Goal: Task Accomplishment & Management: Use online tool/utility

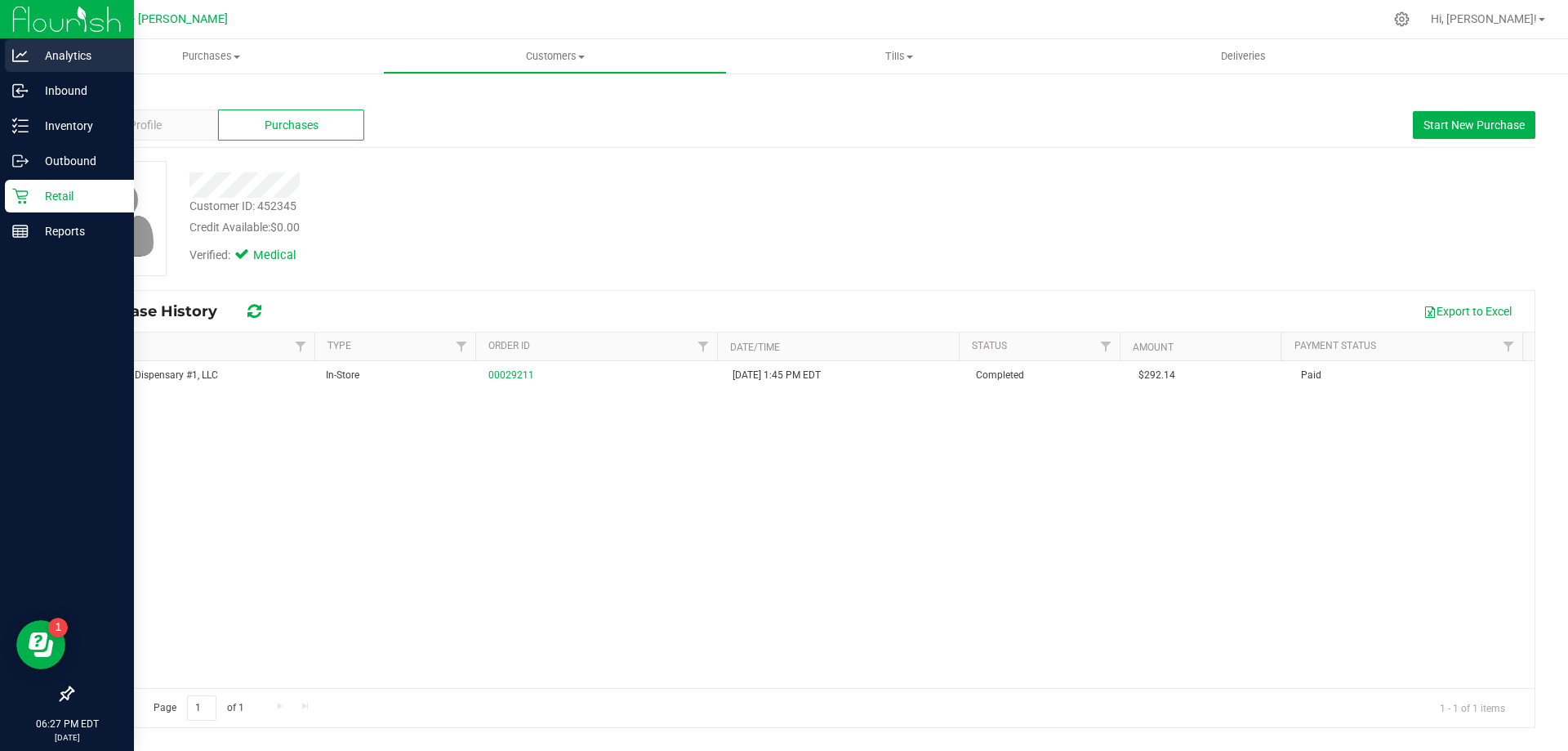
drag, startPoint x: 27, startPoint y: 30, endPoint x: 41, endPoint y: 47, distance: 22.0
click at [28, 30] on img at bounding box center [66, 19] width 110 height 38
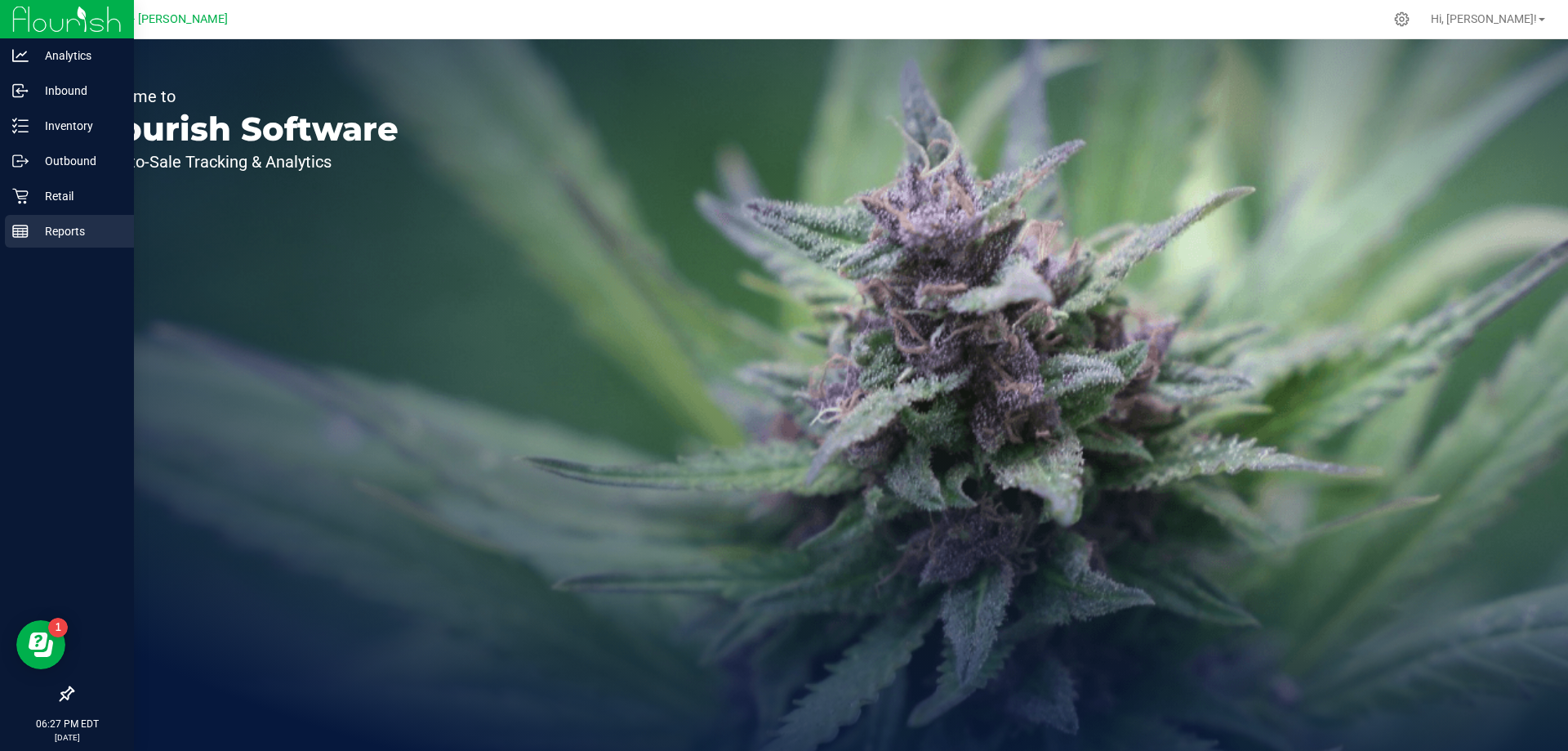
click at [24, 221] on div "Reports" at bounding box center [69, 231] width 129 height 33
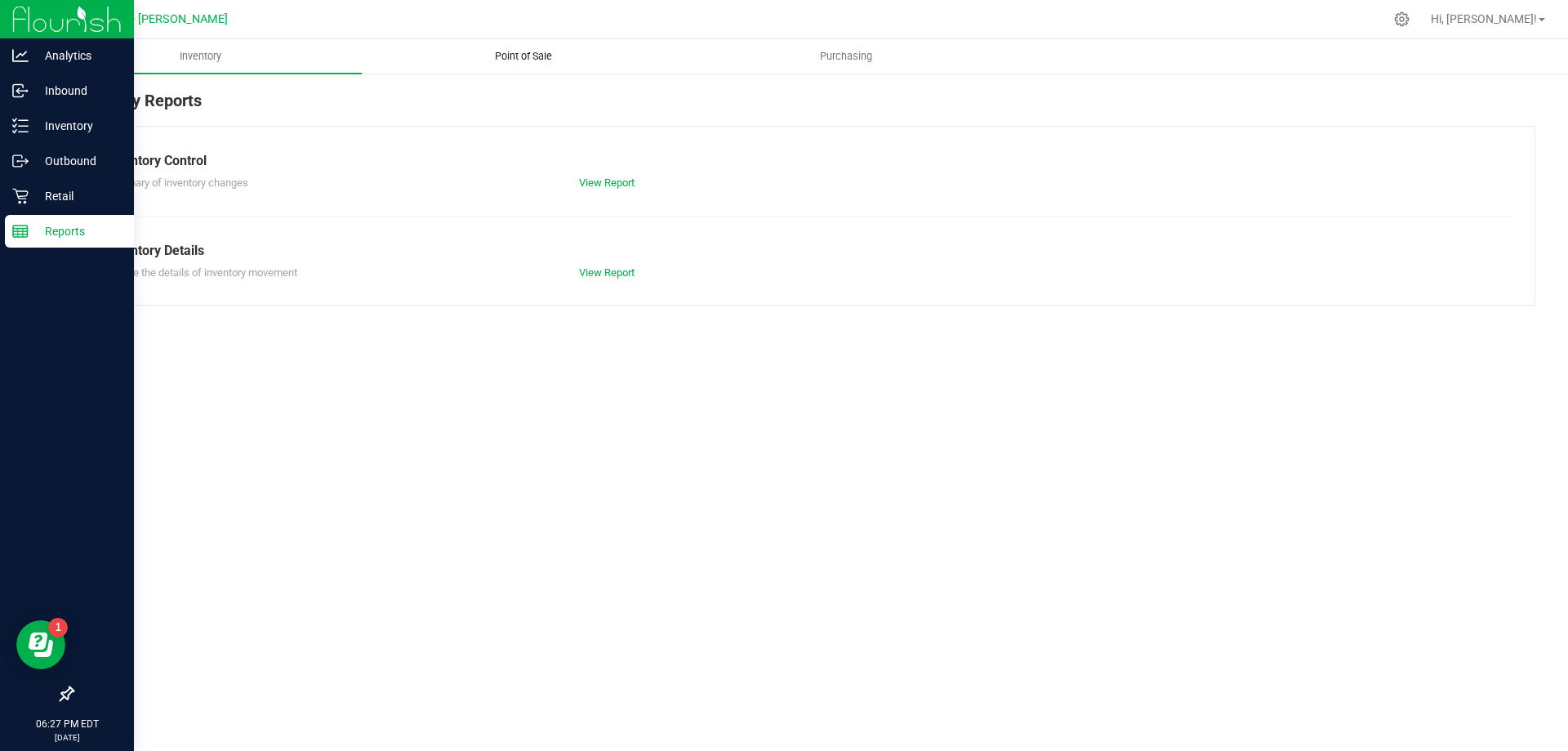
click at [508, 45] on uib-tab-heading "Point of Sale" at bounding box center [523, 56] width 321 height 33
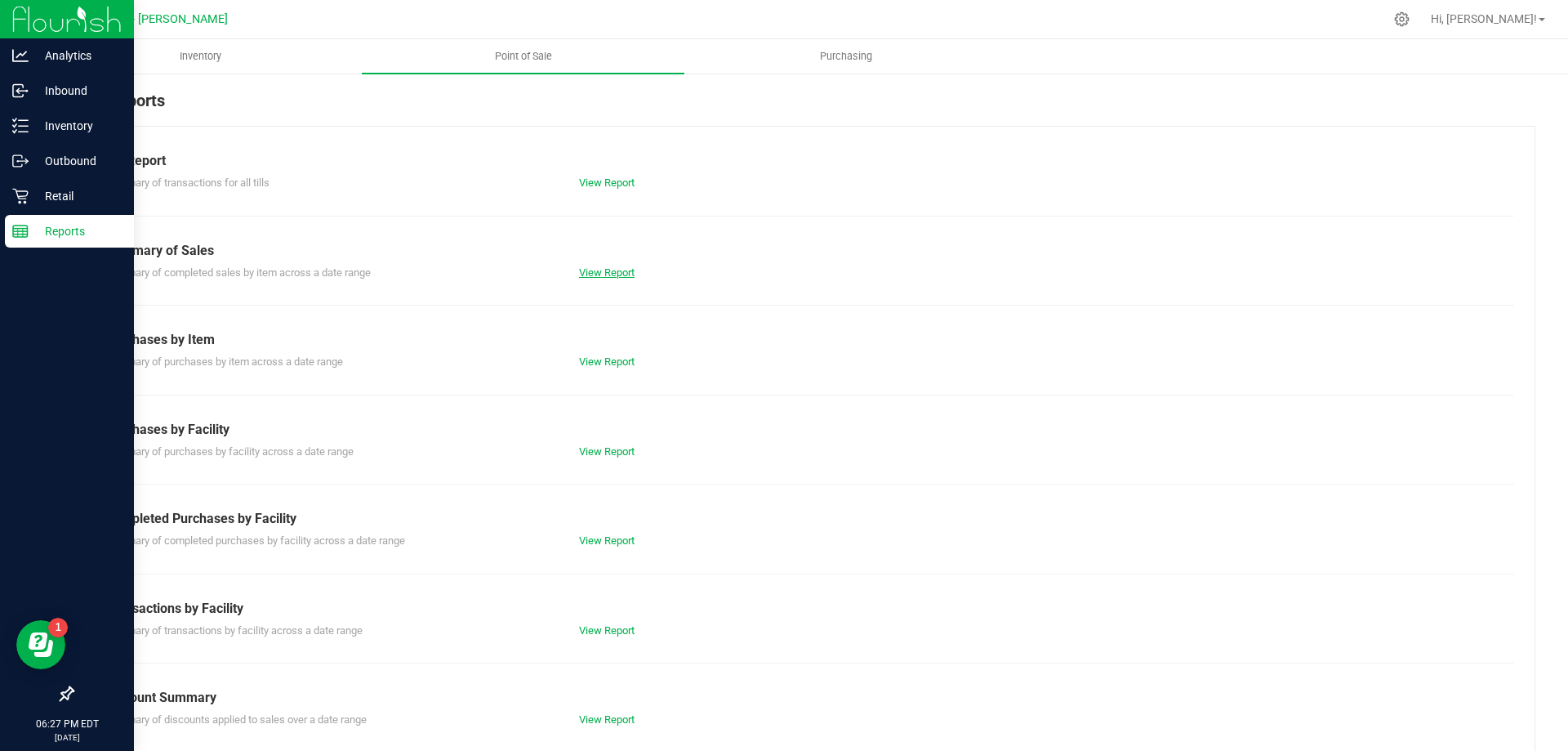
click at [608, 271] on link "View Report" at bounding box center [607, 272] width 55 height 12
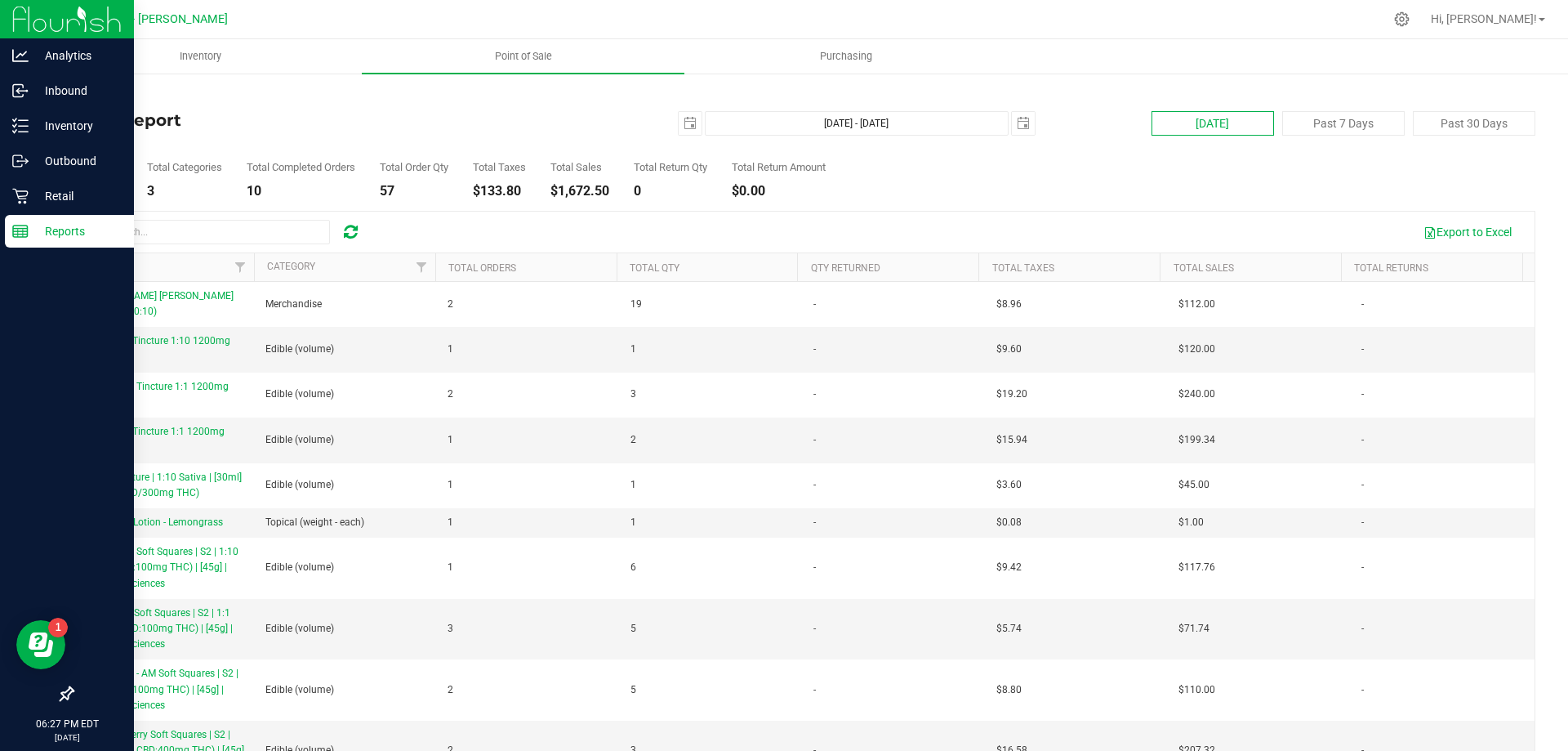
click at [1191, 120] on button "[DATE]" at bounding box center [1212, 123] width 123 height 24
click at [1176, 129] on button "[DATE]" at bounding box center [1212, 123] width 123 height 24
type input "[DATE]"
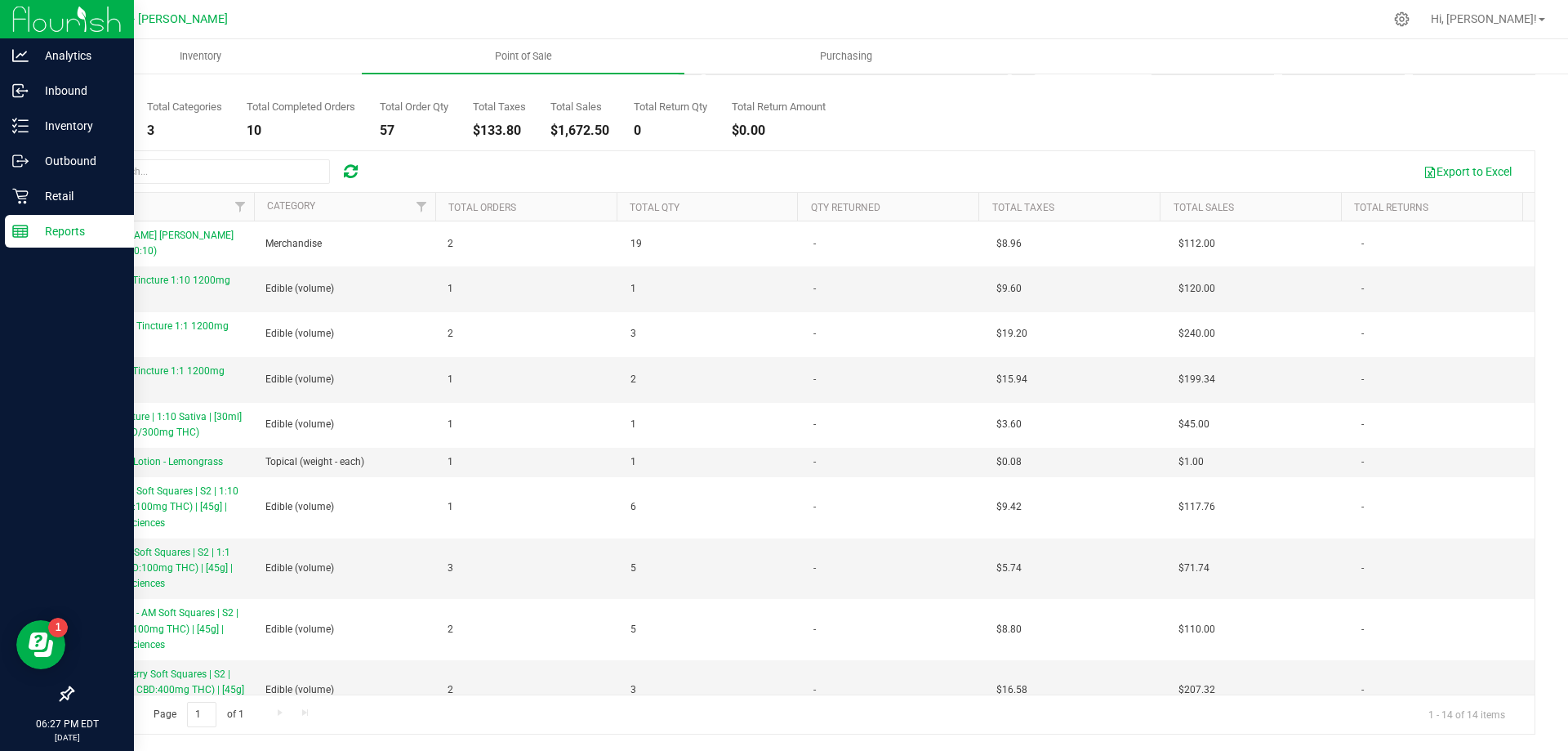
click at [707, 208] on th "Total Qty" at bounding box center [707, 206] width 181 height 28
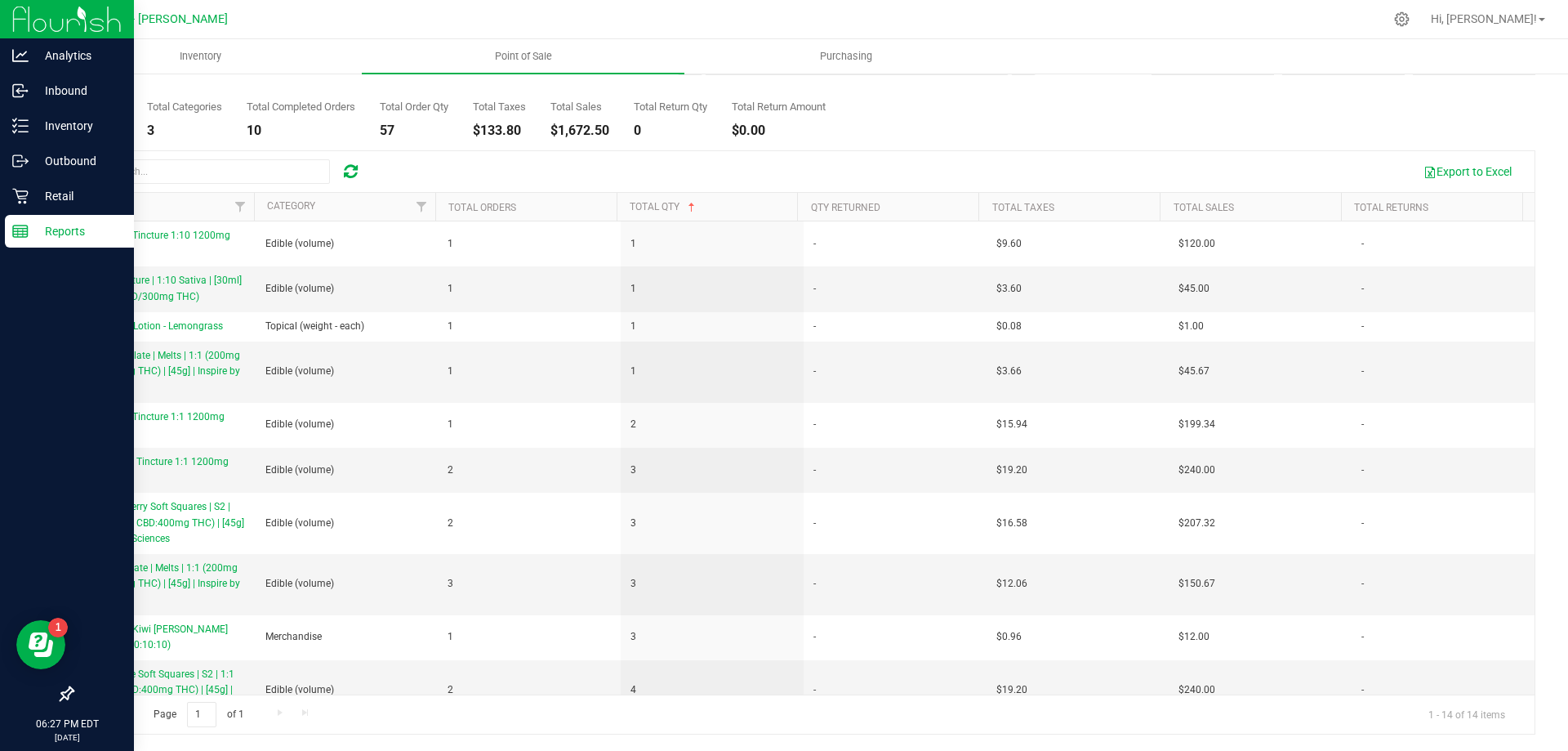
click at [707, 208] on th "Total Qty" at bounding box center [707, 206] width 181 height 28
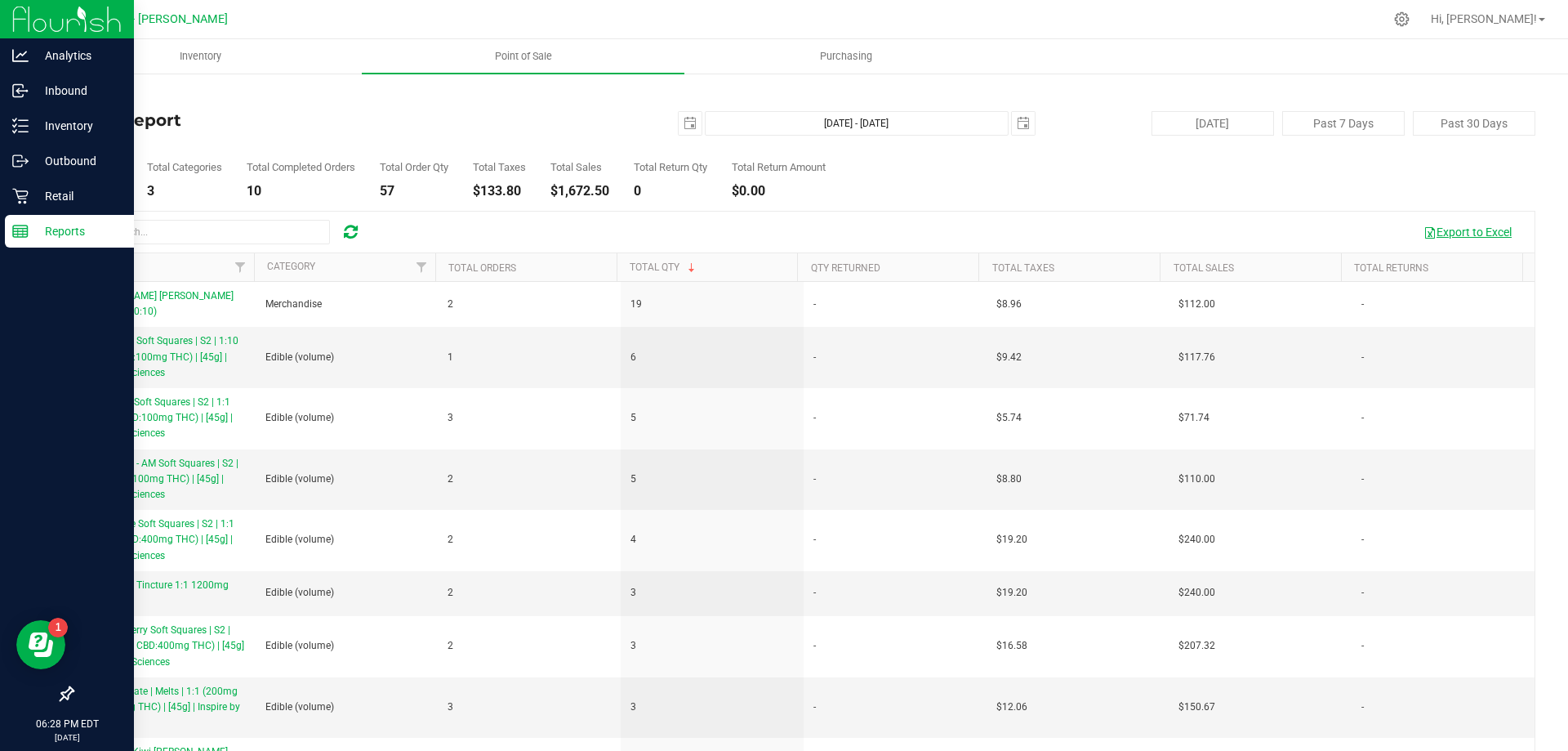
click at [1462, 233] on button "Export to Excel" at bounding box center [1467, 232] width 110 height 28
click at [29, 189] on p "Retail" at bounding box center [78, 196] width 98 height 20
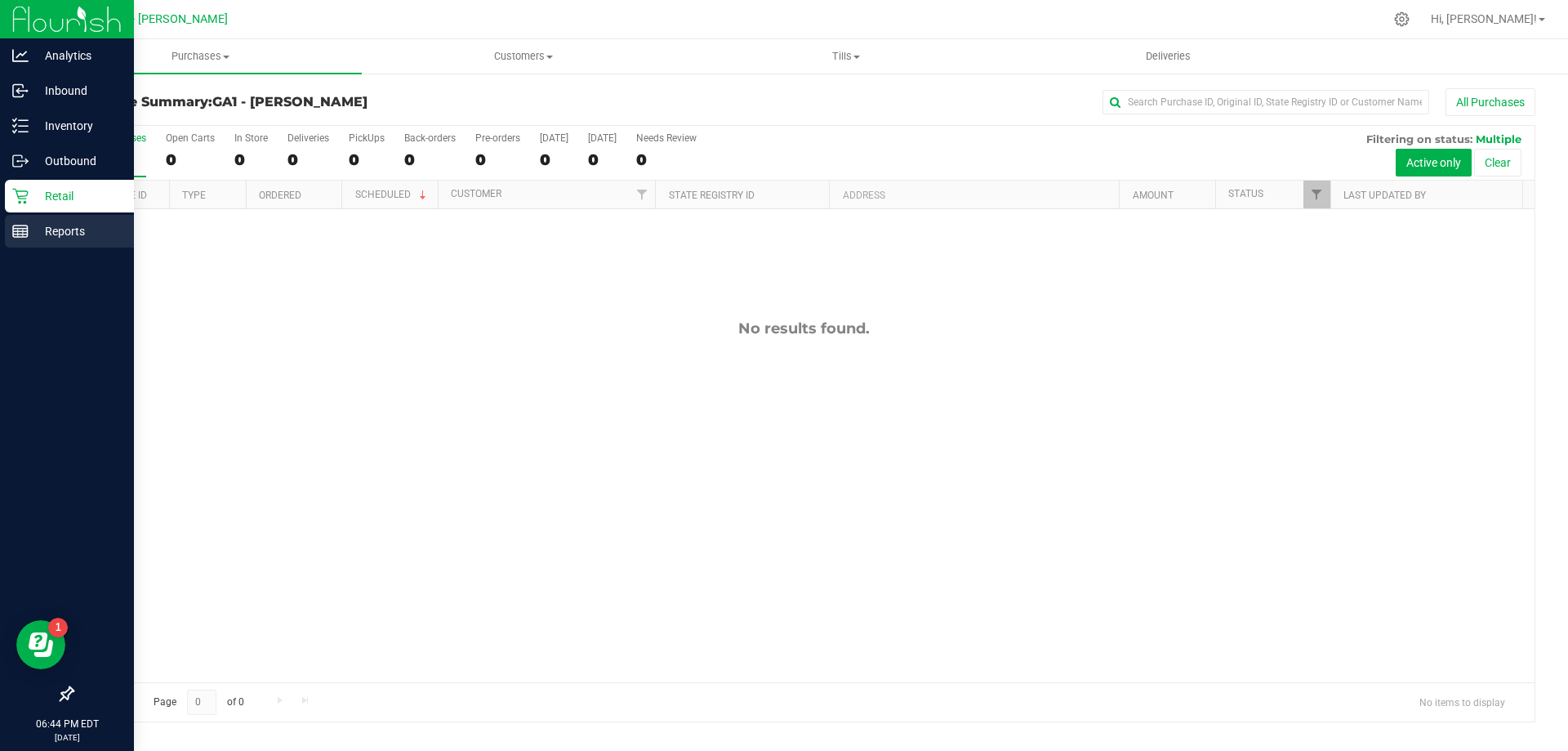
click at [80, 223] on div "Reports" at bounding box center [69, 231] width 129 height 33
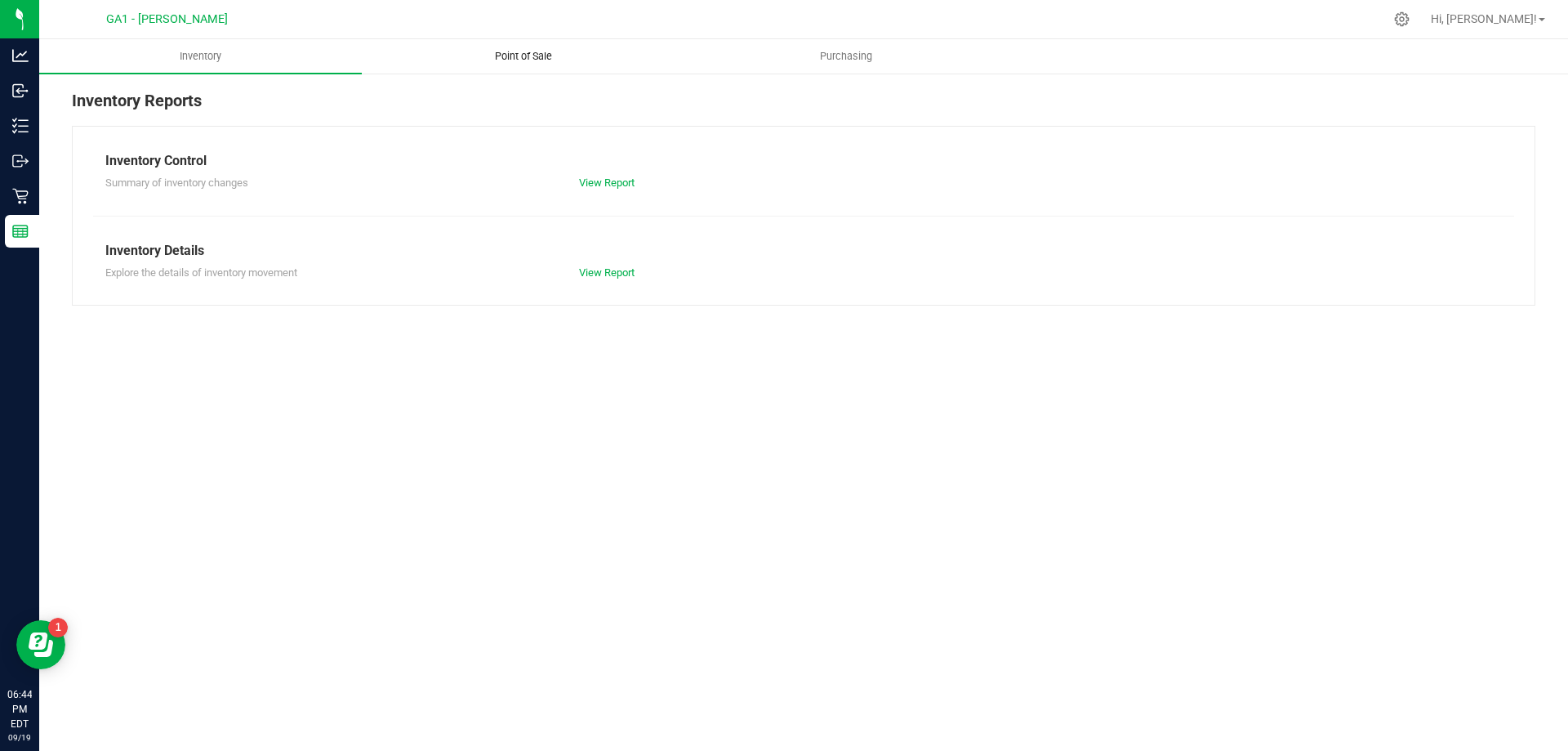
click at [482, 50] on span "Point of Sale" at bounding box center [523, 56] width 101 height 15
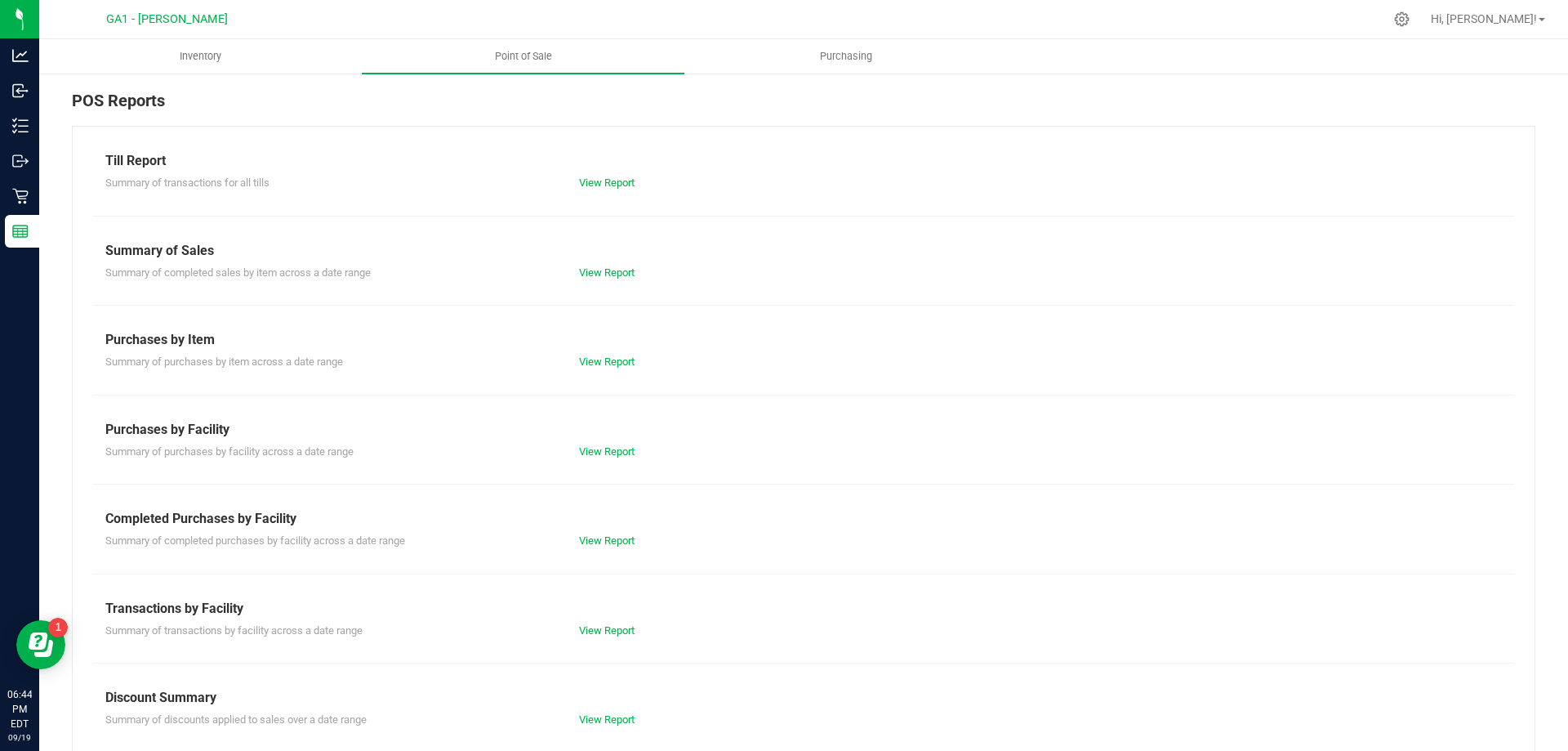
click at [596, 163] on div "Till Report" at bounding box center [803, 161] width 1396 height 20
click at [595, 178] on link "View Report" at bounding box center [607, 182] width 55 height 12
